Goal: Find specific page/section

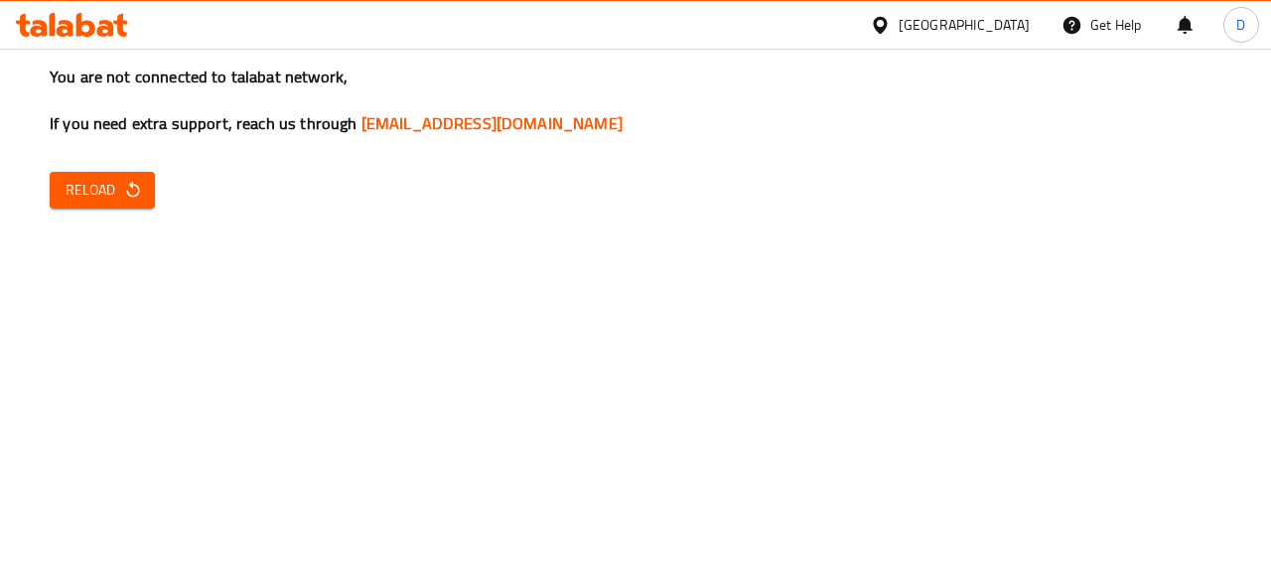
click at [87, 194] on span "Reload" at bounding box center [103, 190] width 74 height 25
click at [120, 168] on div "You are not connected to talabat network, If you need extra support, reach us t…" at bounding box center [635, 290] width 1271 height 581
click at [133, 209] on div "You are not connected to talabat network, If you need extra support, reach us t…" at bounding box center [635, 290] width 1271 height 581
click at [75, 187] on span "Reload" at bounding box center [103, 190] width 74 height 25
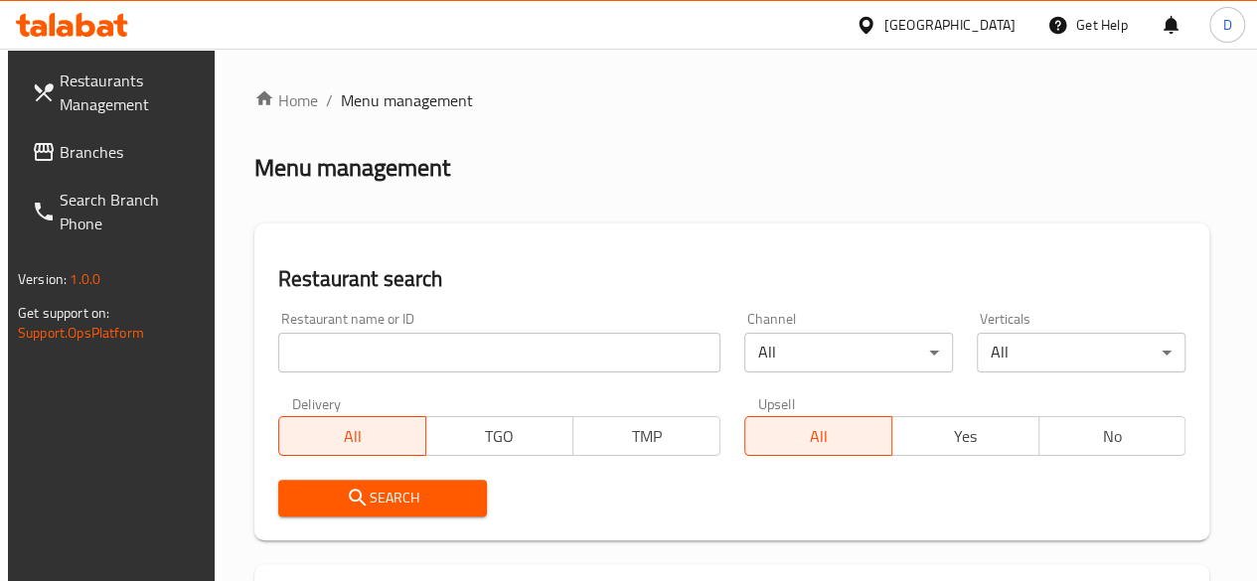
click at [427, 343] on input "search" at bounding box center [499, 353] width 442 height 40
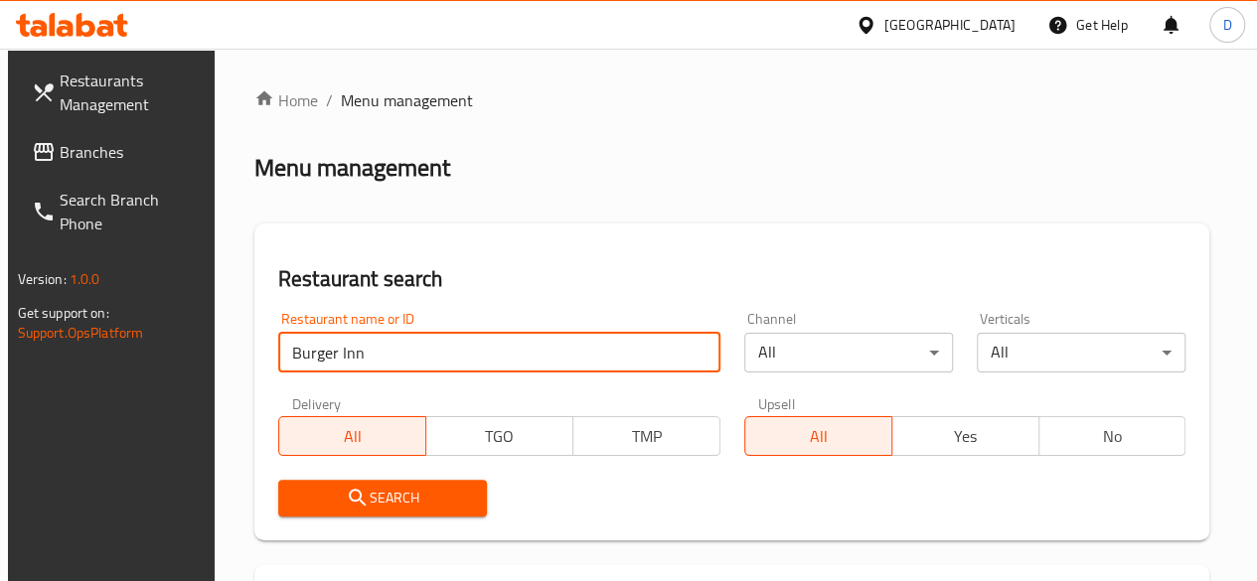
type input "Burger Inn"
click button "Search" at bounding box center [382, 498] width 209 height 37
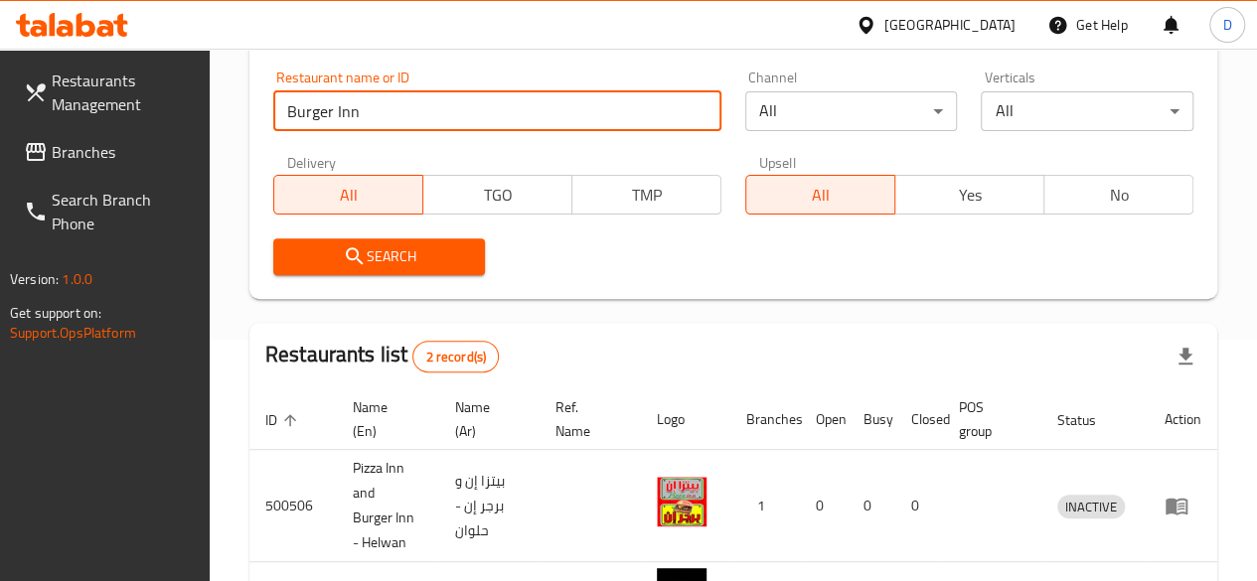
scroll to position [298, 0]
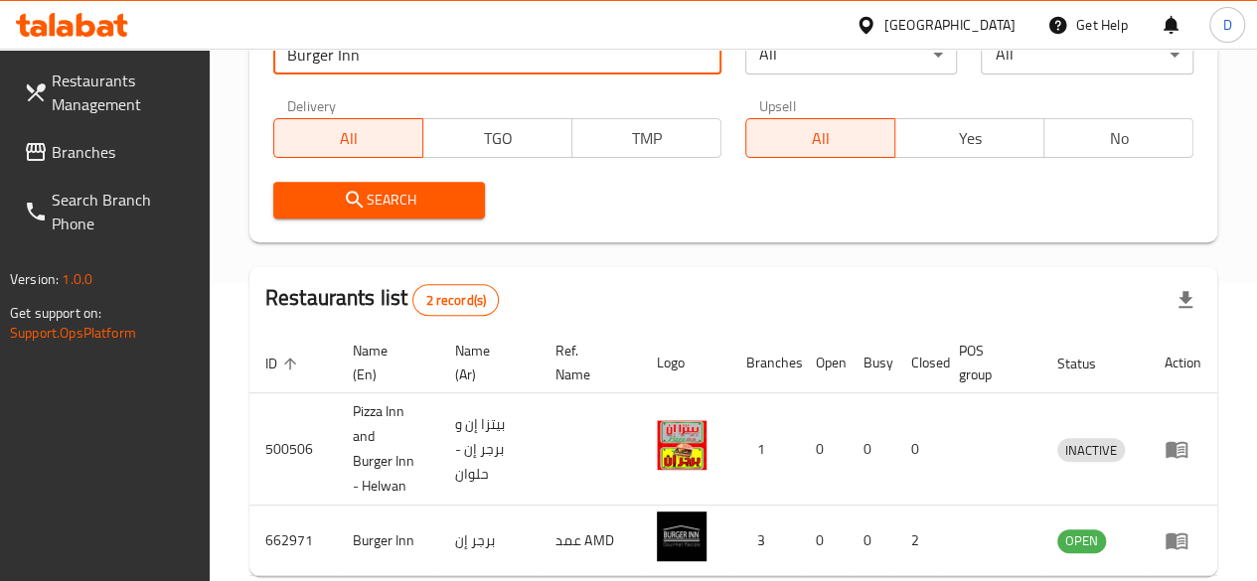
click at [404, 200] on span "Search" at bounding box center [379, 200] width 181 height 25
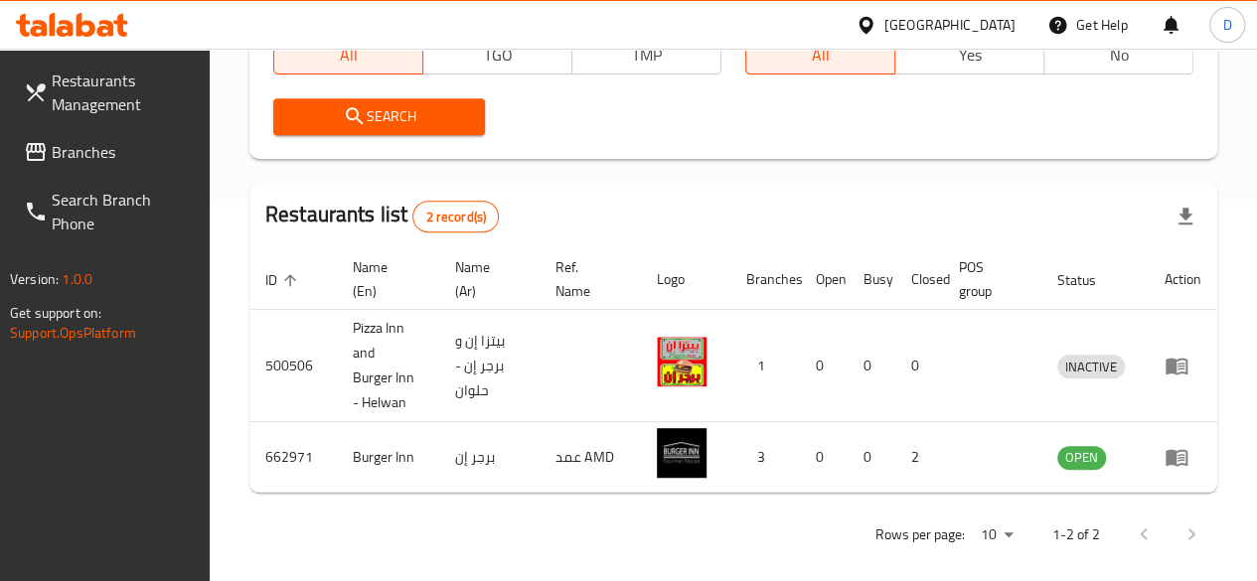
scroll to position [399, 0]
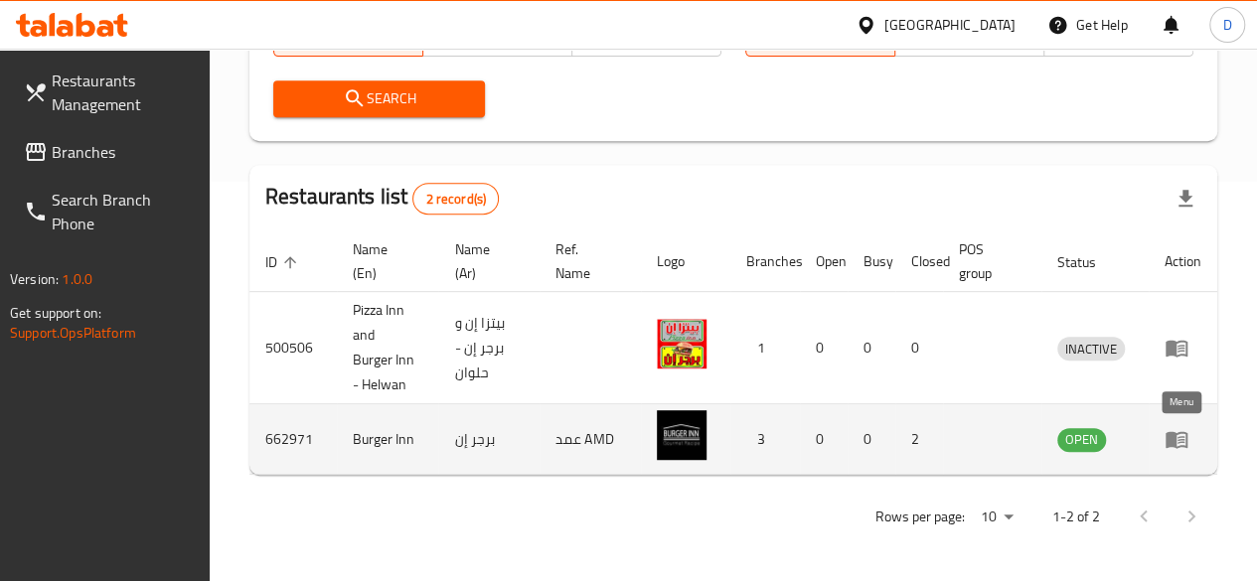
click at [1173, 442] on icon "enhanced table" at bounding box center [1176, 440] width 22 height 17
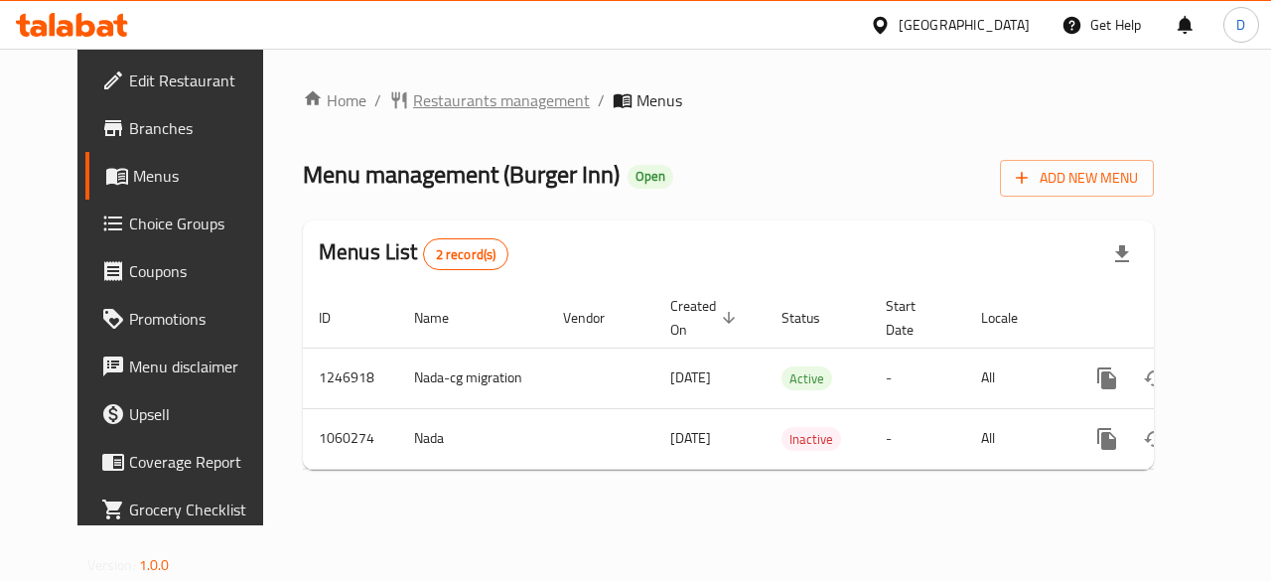
click at [465, 106] on span "Restaurants management" at bounding box center [501, 100] width 177 height 24
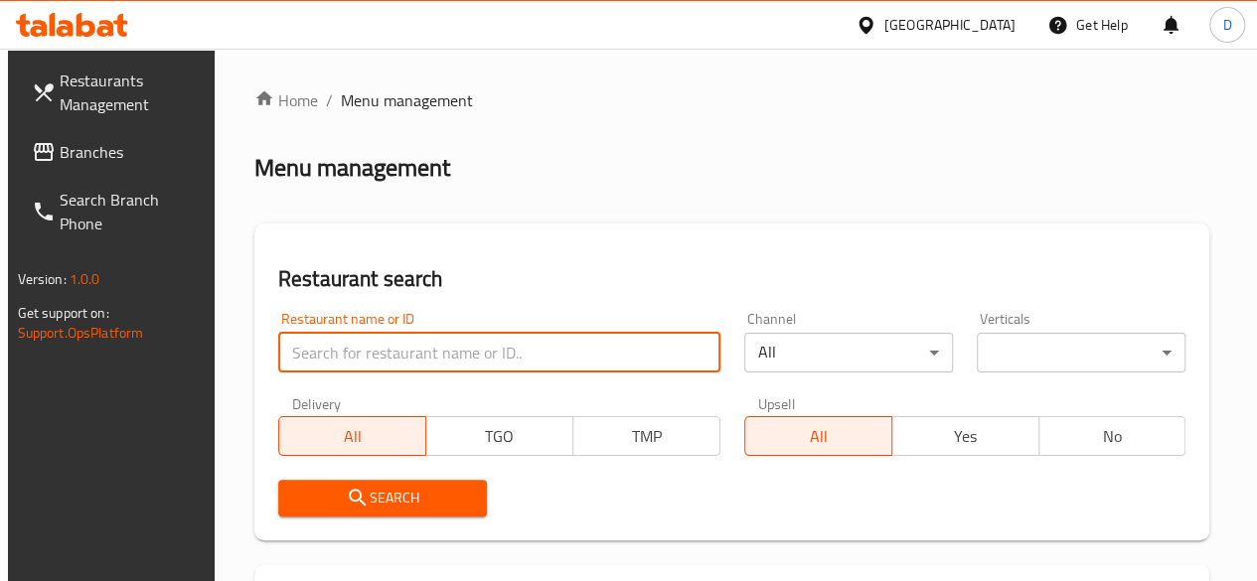
paste input "704745"
type input "704745"
click button "Search" at bounding box center [382, 498] width 209 height 37
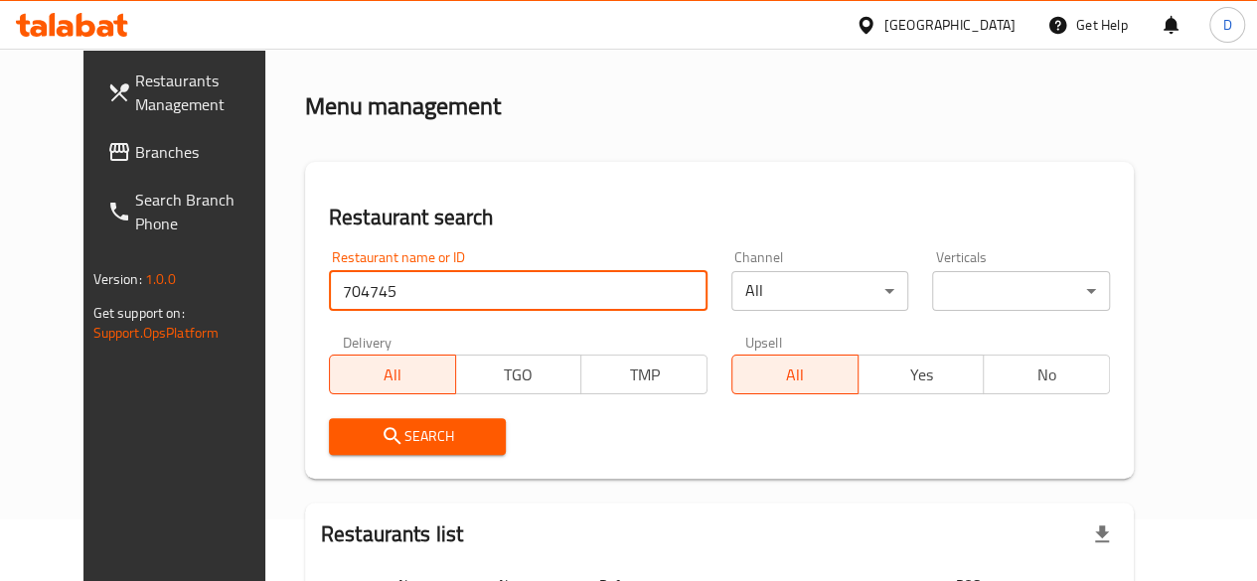
scroll to position [199, 0]
